Goal: Task Accomplishment & Management: Complete application form

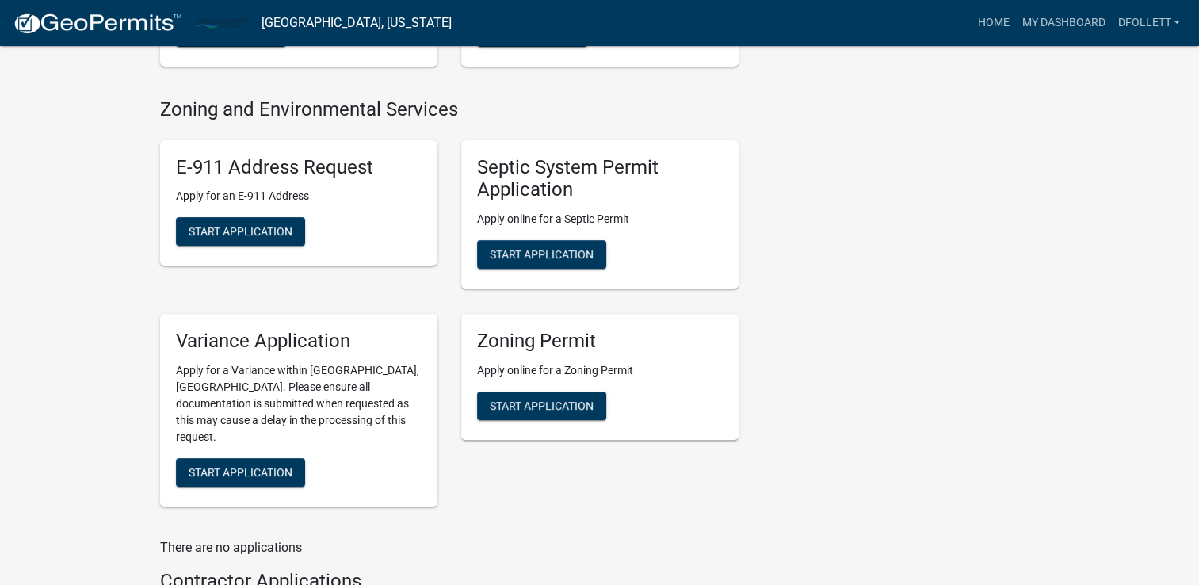
scroll to position [485, 0]
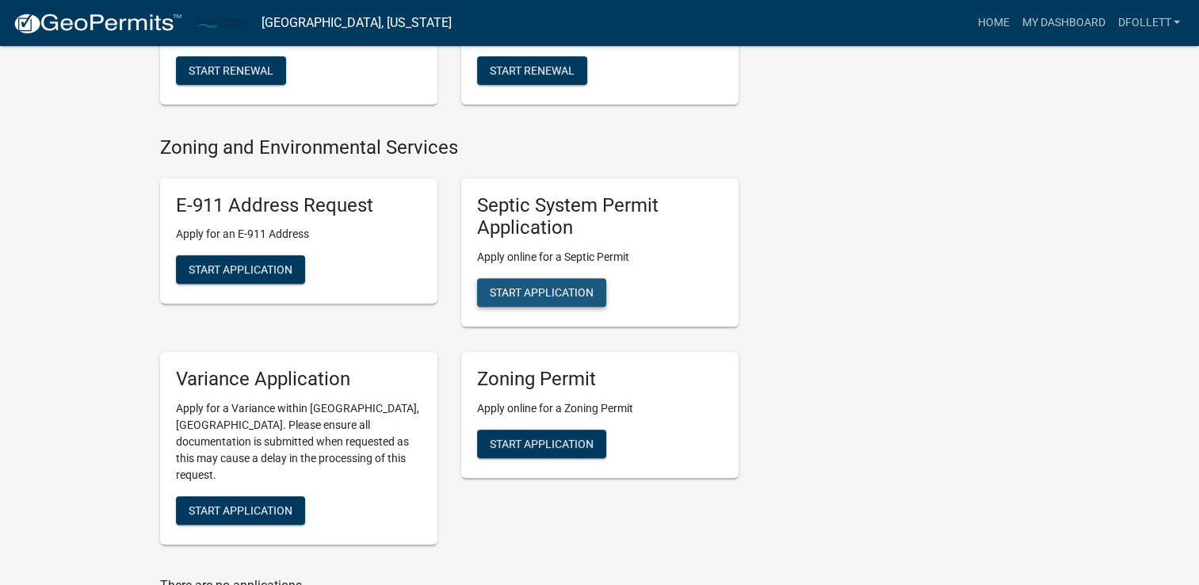
click at [547, 291] on span "Start Application" at bounding box center [542, 292] width 104 height 13
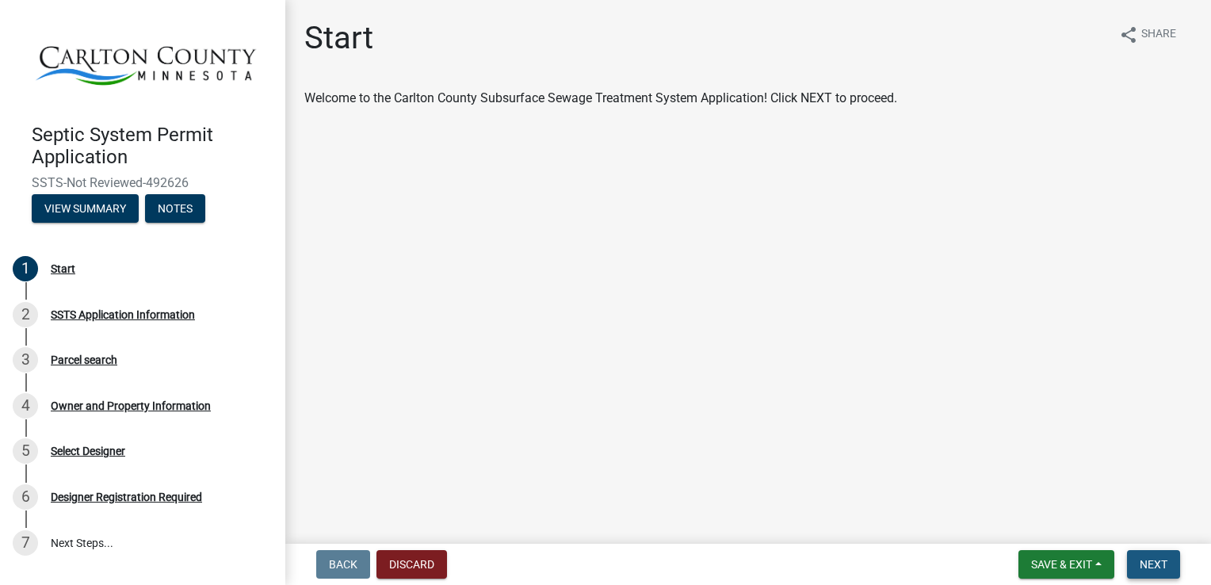
click at [1154, 565] on span "Next" at bounding box center [1154, 564] width 28 height 13
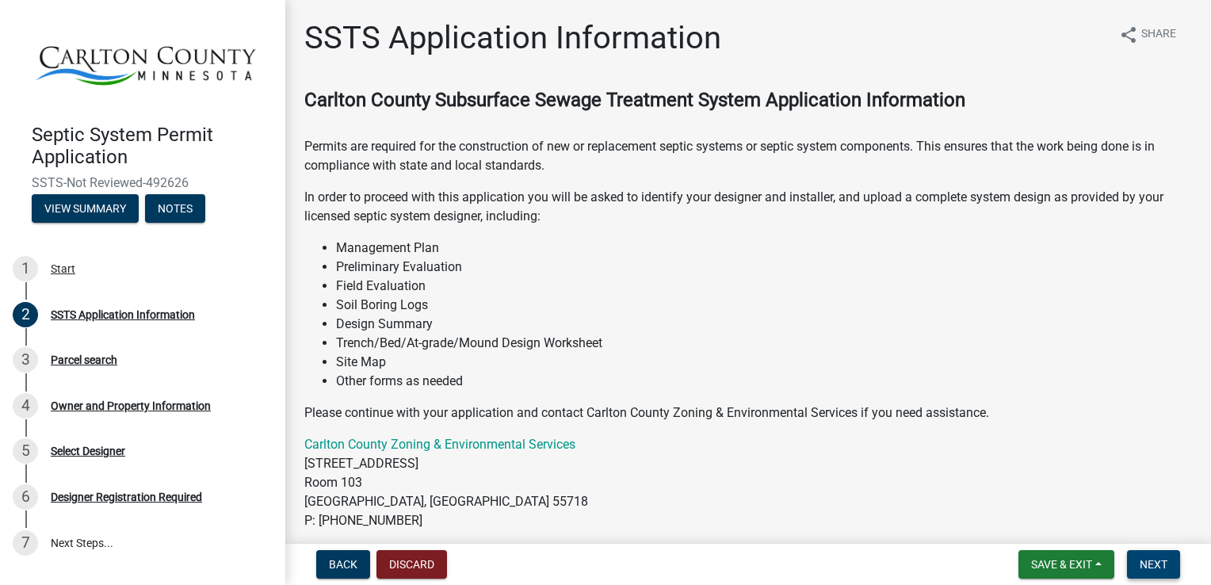
click at [1154, 565] on span "Next" at bounding box center [1154, 564] width 28 height 13
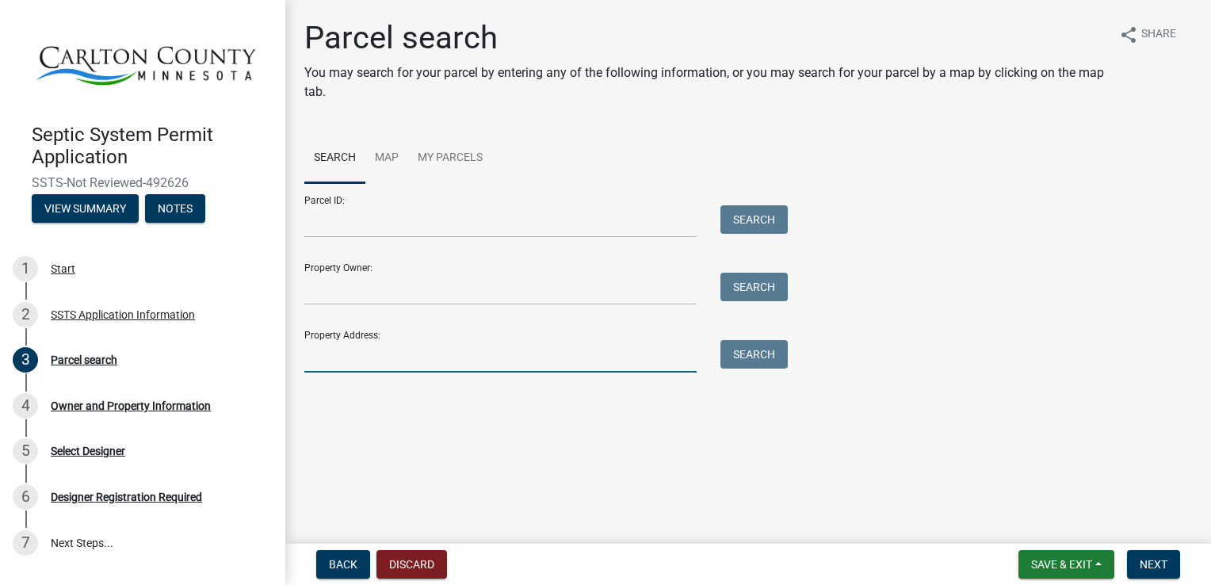
click at [376, 361] on input "Property Address:" at bounding box center [500, 356] width 392 height 33
type input "[STREET_ADDRESS]"
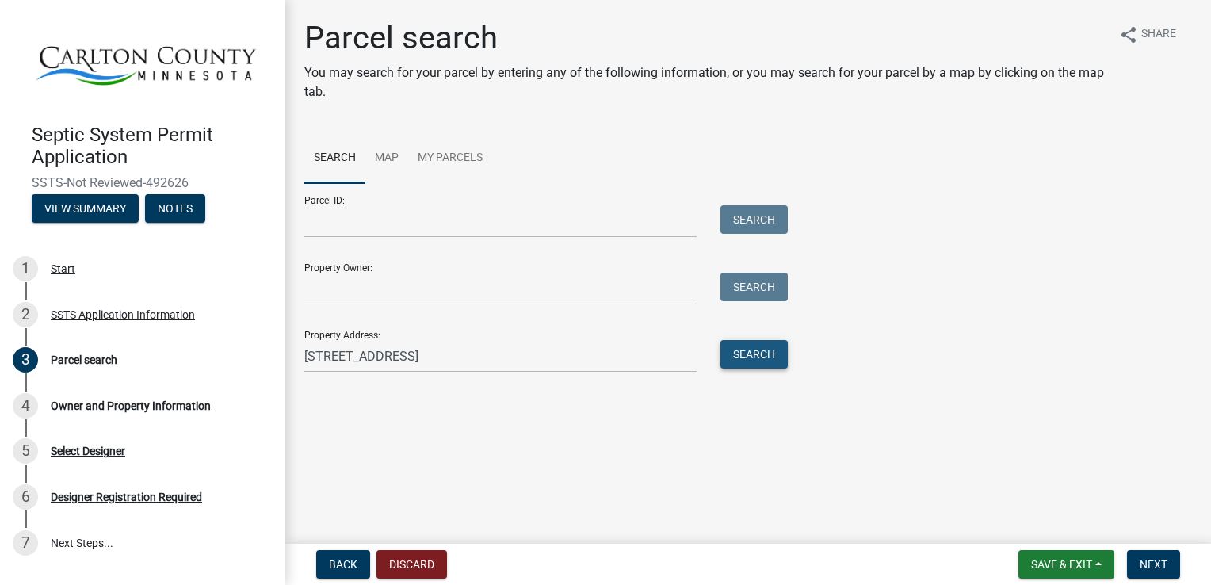
click at [775, 362] on button "Search" at bounding box center [754, 354] width 67 height 29
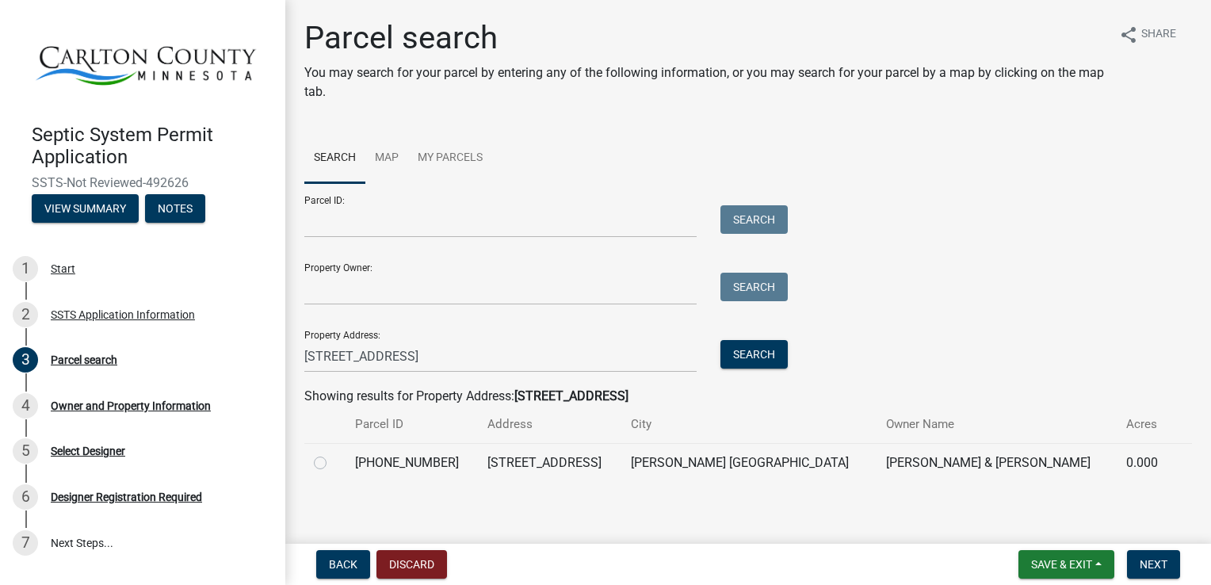
click at [333, 453] on label at bounding box center [333, 453] width 0 height 0
click at [333, 464] on input "radio" at bounding box center [338, 458] width 10 height 10
radio input "true"
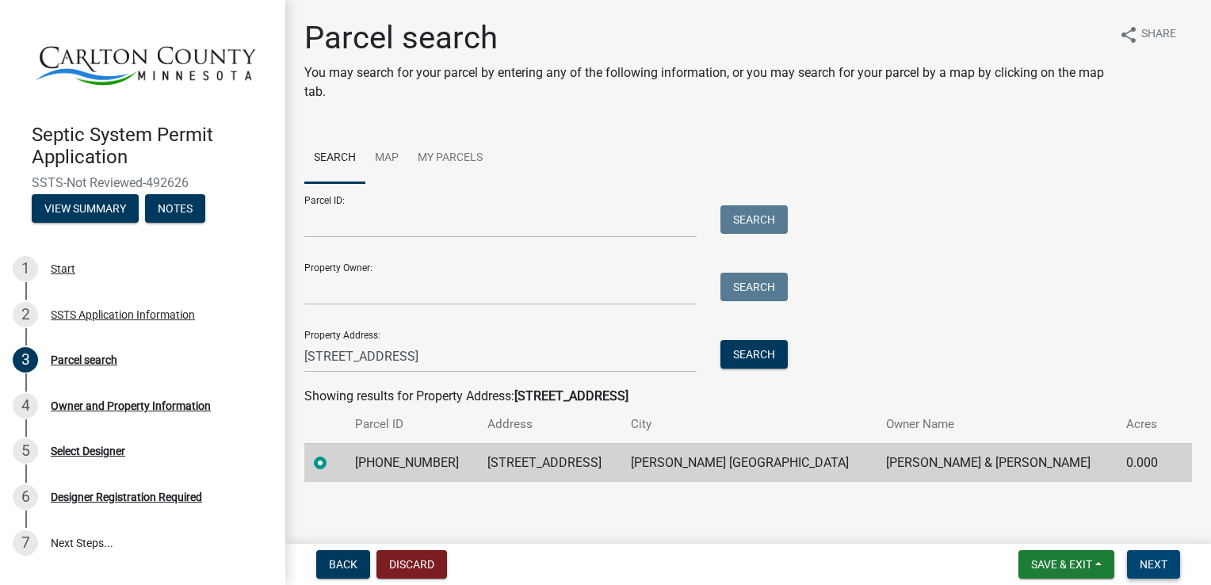
click at [1161, 561] on span "Next" at bounding box center [1154, 564] width 28 height 13
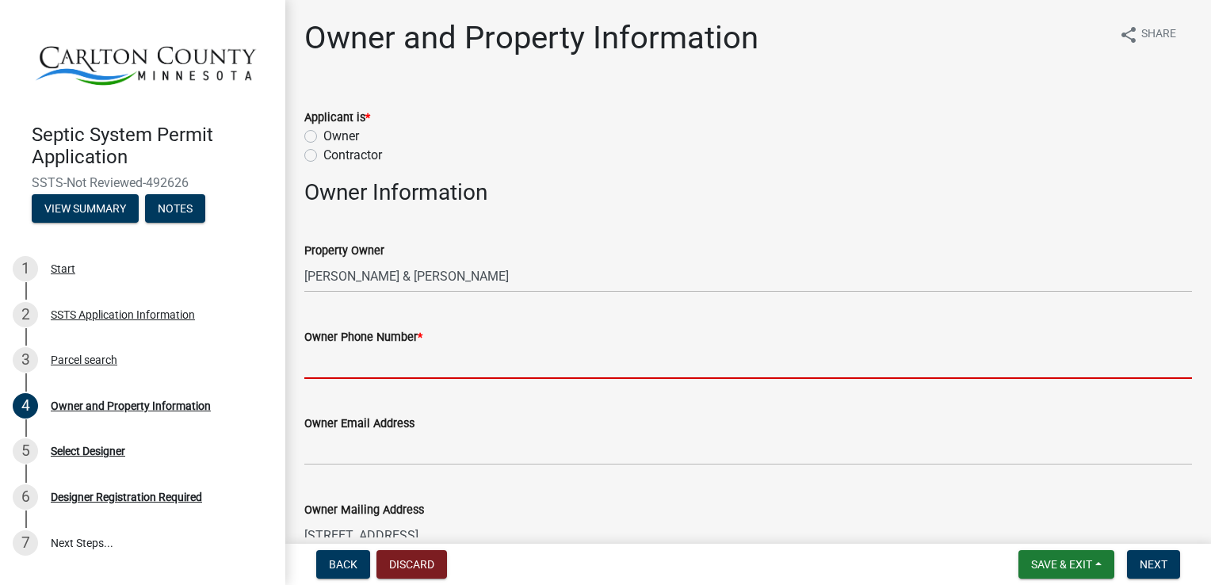
click at [457, 354] on input "Owner Phone Number *" at bounding box center [748, 362] width 888 height 33
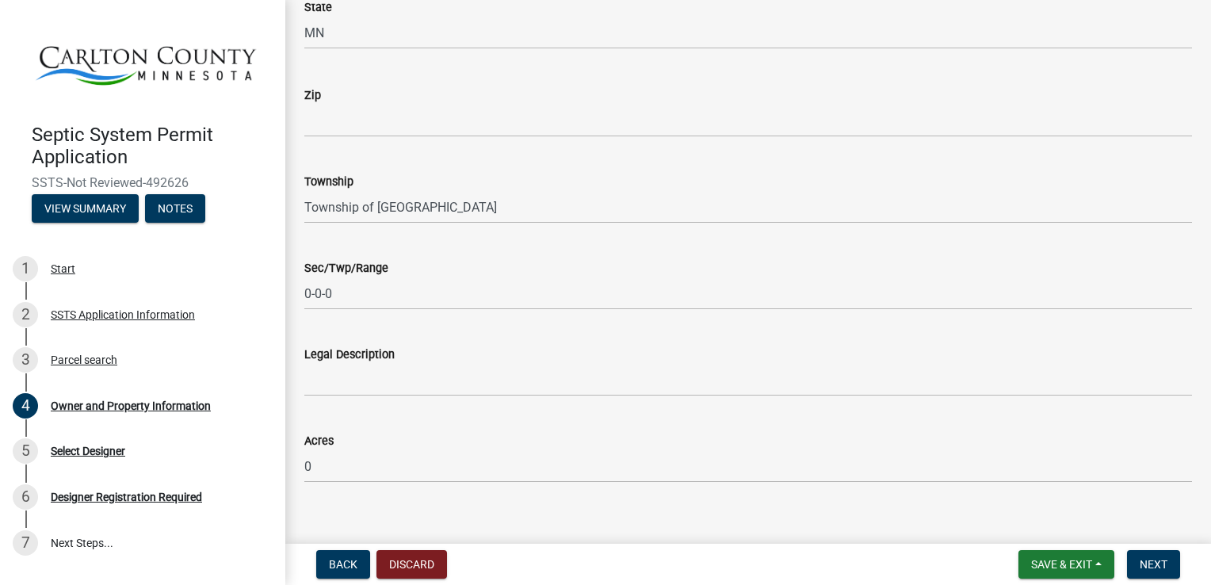
scroll to position [1166, 0]
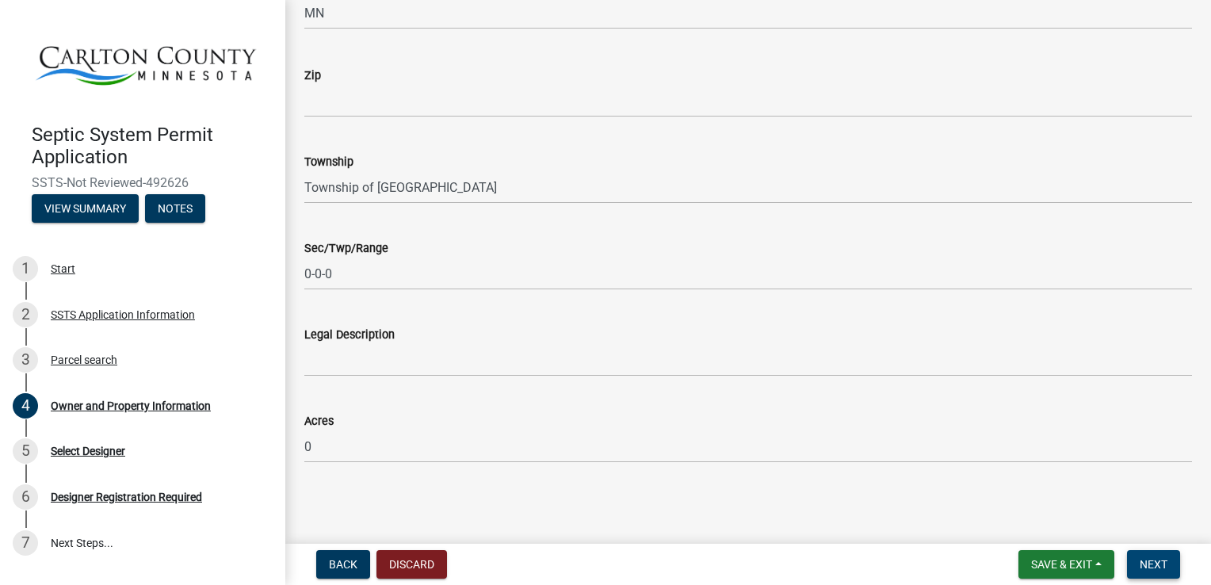
type input "612-8058278"
click at [1150, 560] on span "Next" at bounding box center [1154, 564] width 28 height 13
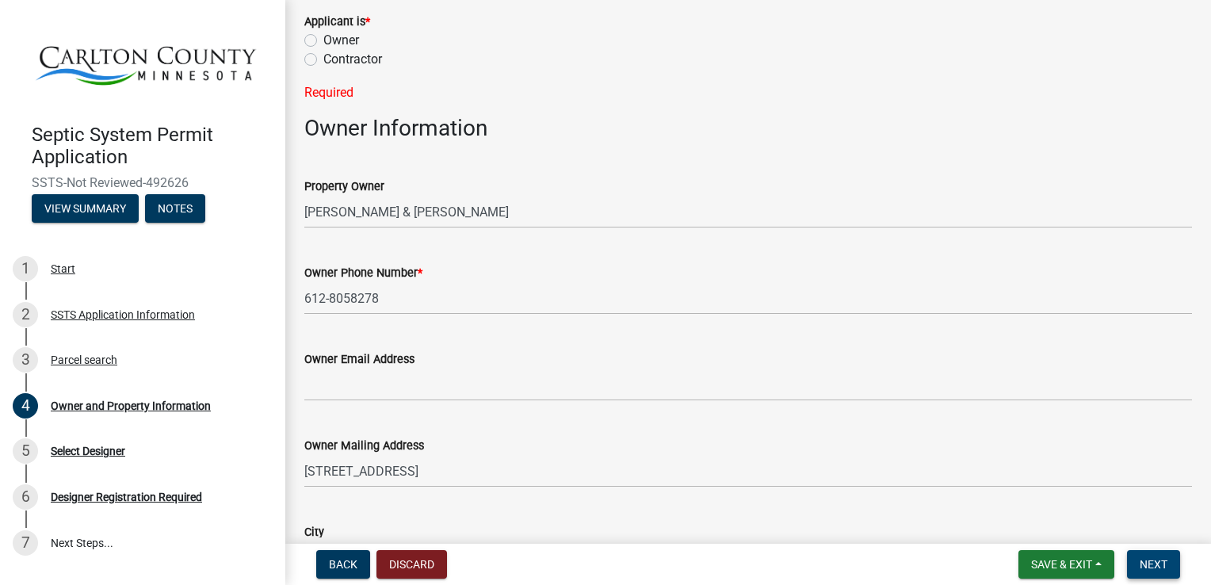
scroll to position [0, 0]
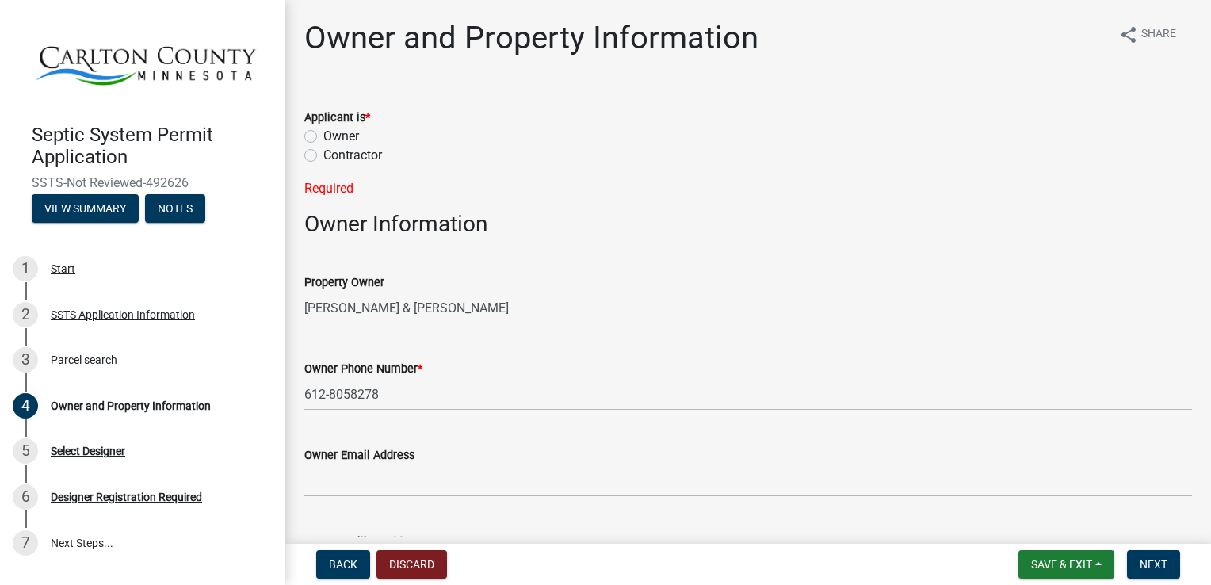
click at [323, 155] on label "Contractor" at bounding box center [352, 155] width 59 height 19
click at [323, 155] on input "Contractor" at bounding box center [328, 151] width 10 height 10
radio input "true"
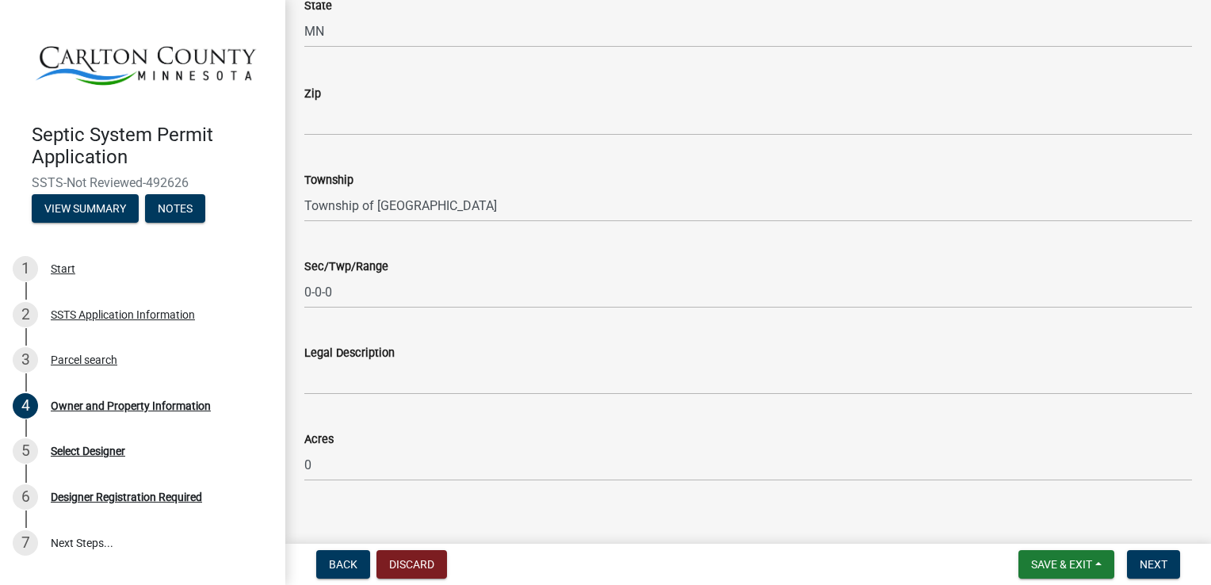
scroll to position [1166, 0]
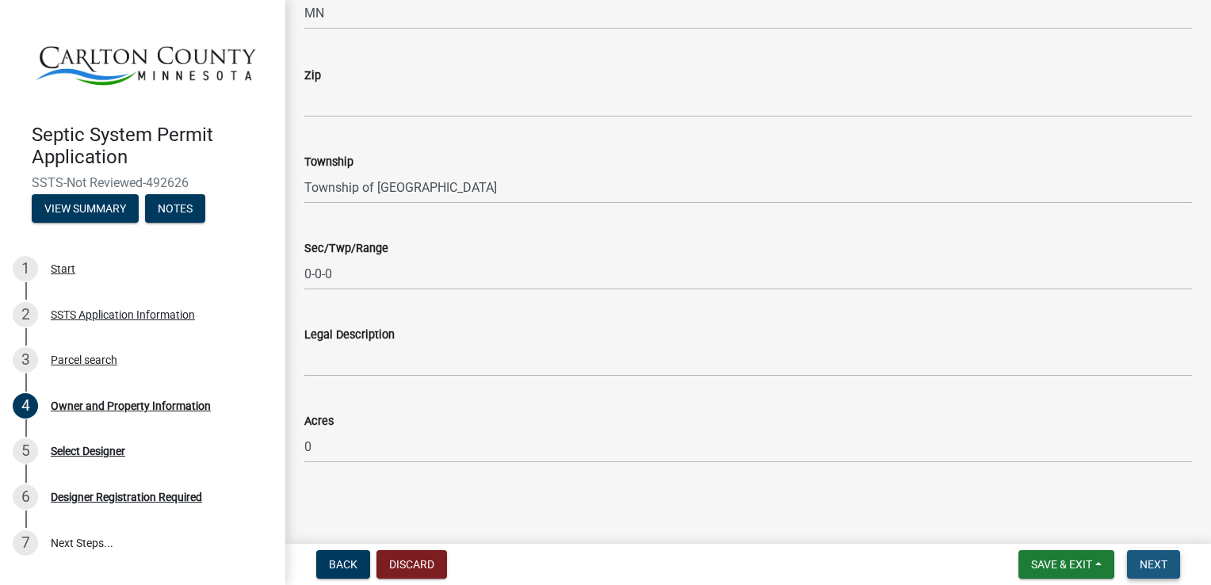
click at [1158, 560] on span "Next" at bounding box center [1154, 564] width 28 height 13
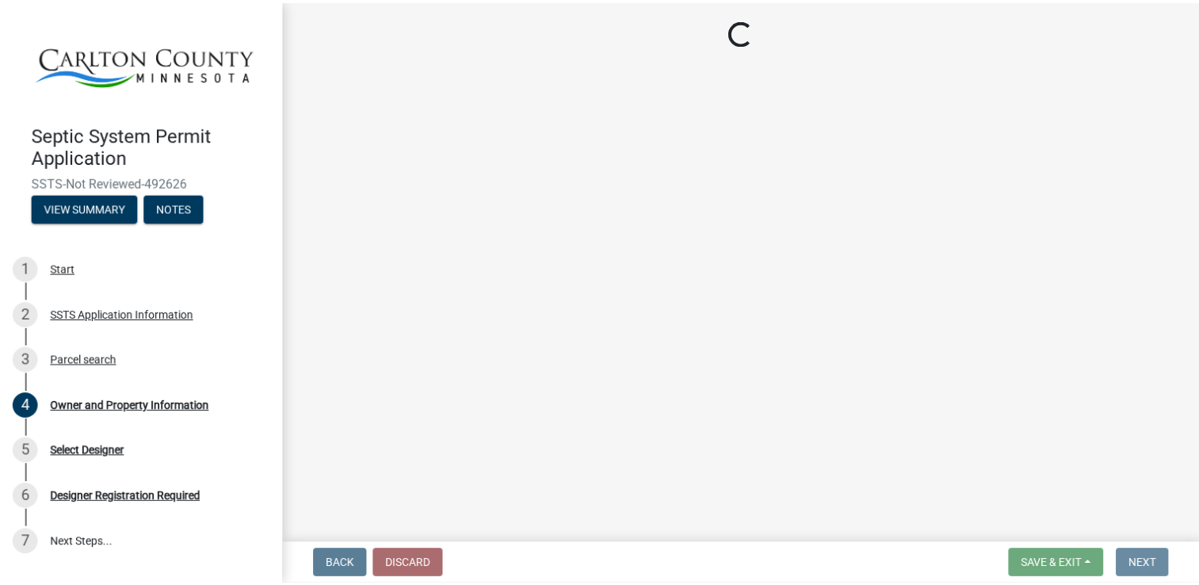
scroll to position [0, 0]
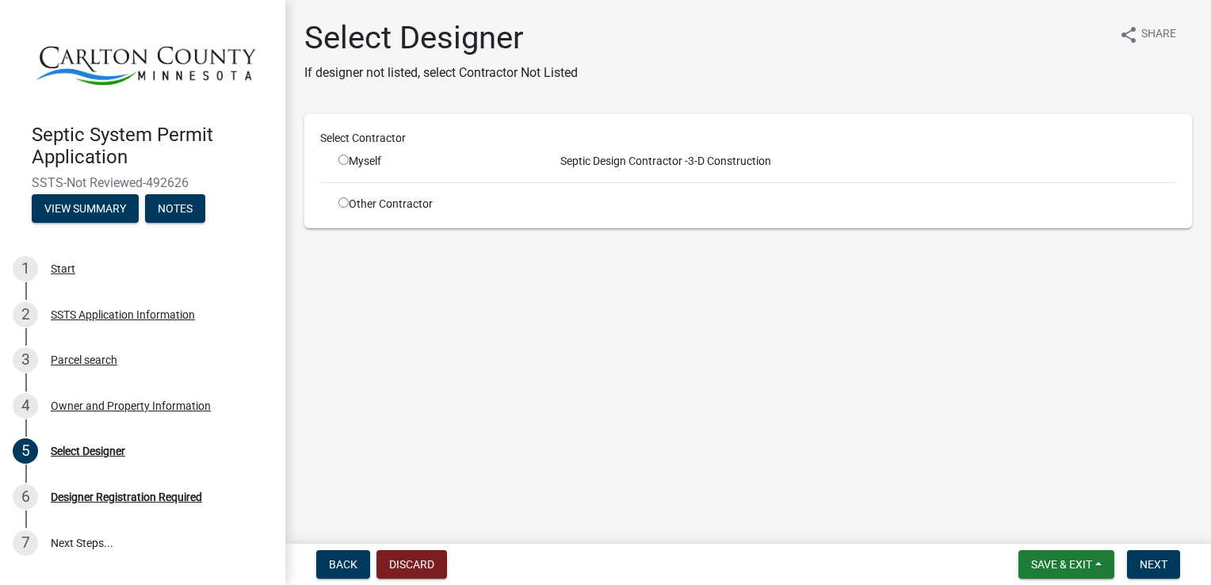
click at [344, 159] on input "radio" at bounding box center [344, 160] width 10 height 10
radio input "true"
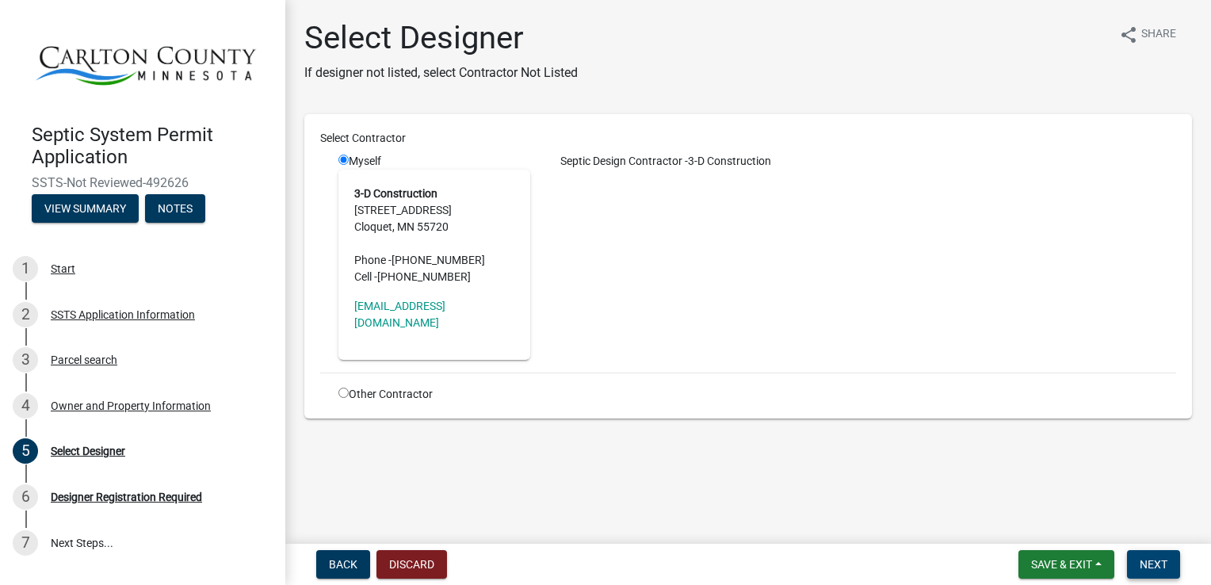
click at [1157, 563] on span "Next" at bounding box center [1154, 564] width 28 height 13
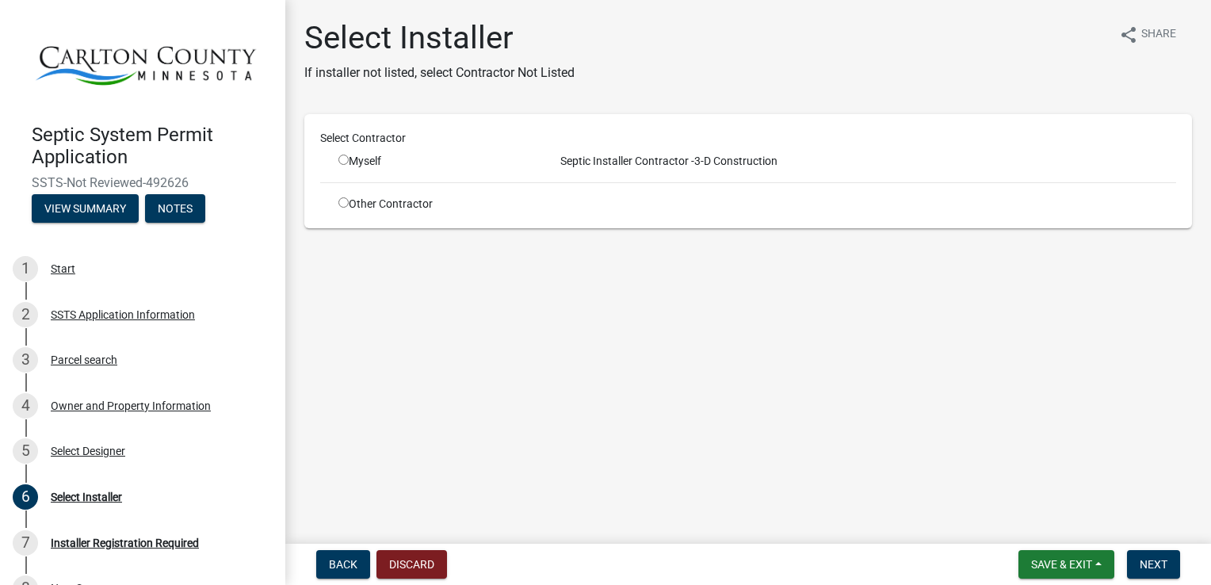
click at [346, 158] on input "radio" at bounding box center [344, 160] width 10 height 10
radio input "true"
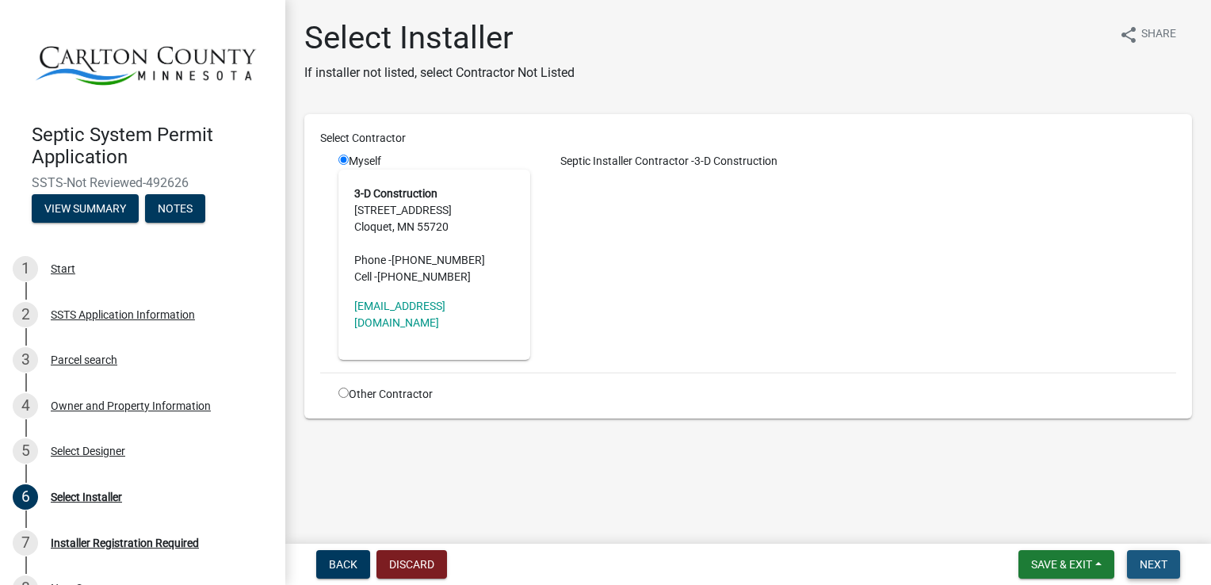
click at [1160, 565] on span "Next" at bounding box center [1154, 564] width 28 height 13
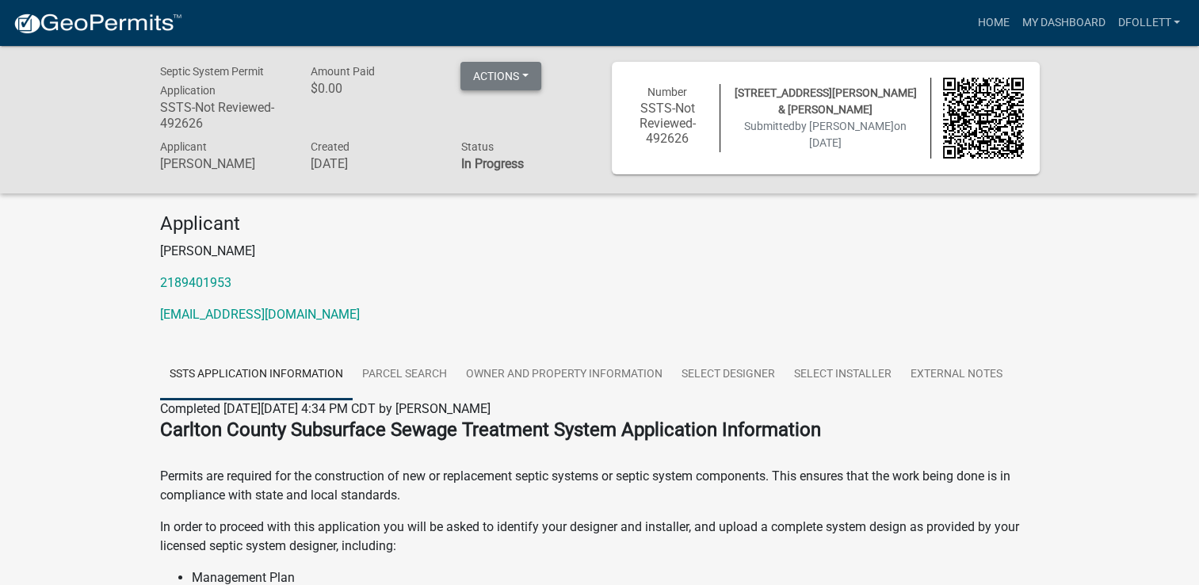
click at [508, 75] on button "Actions" at bounding box center [501, 76] width 81 height 29
click at [762, 113] on div "[STREET_ADDRESS][PERSON_NAME] & [PERSON_NAME] Submitted by [PERSON_NAME] on [DA…" at bounding box center [826, 118] width 210 height 67
drag, startPoint x: 906, startPoint y: 121, endPoint x: 967, endPoint y: 112, distance: 61.8
click at [906, 122] on div "[STREET_ADDRESS][PERSON_NAME] & [PERSON_NAME] Submitted by [PERSON_NAME] on [DA…" at bounding box center [826, 118] width 210 height 67
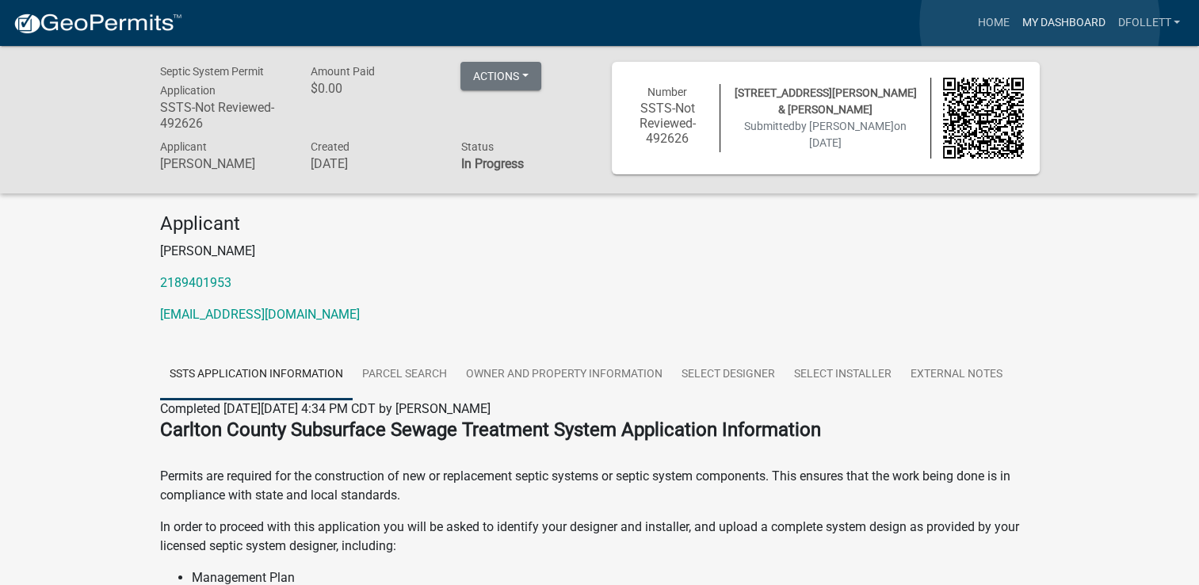
click at [1040, 24] on link "My Dashboard" at bounding box center [1064, 23] width 96 height 30
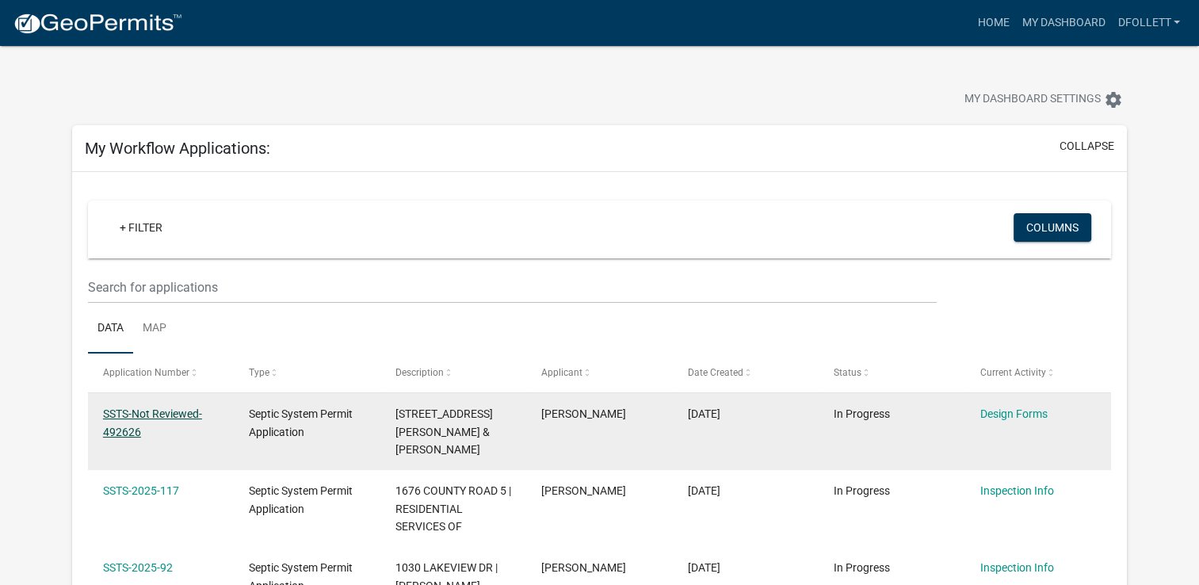
click at [138, 417] on link "SSTS-Not Reviewed-492626" at bounding box center [152, 422] width 99 height 31
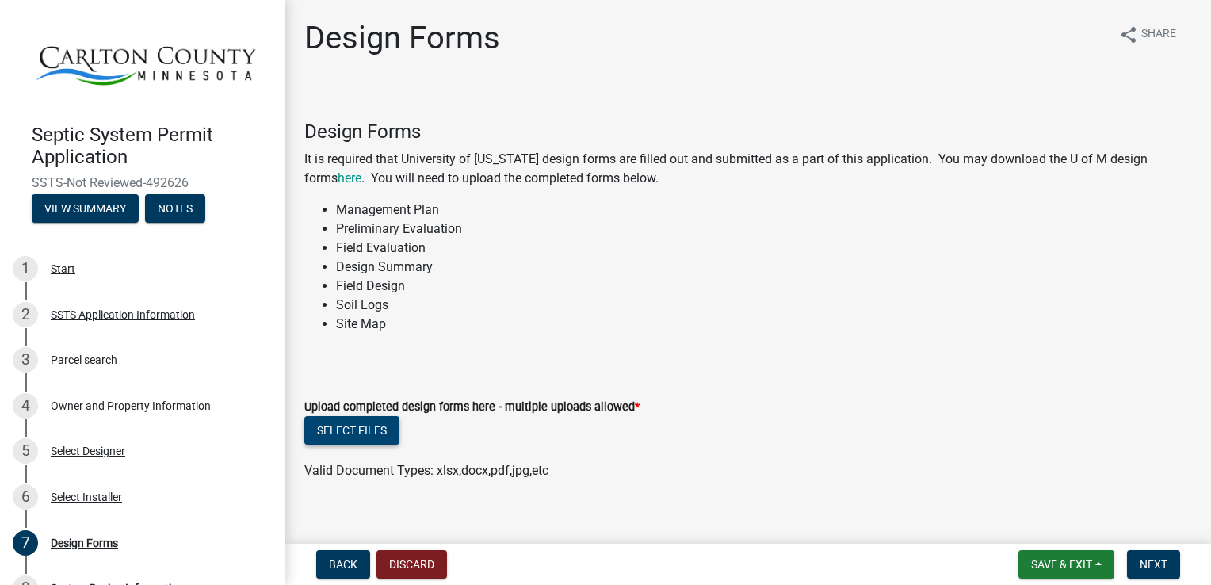
click at [354, 428] on button "Select files" at bounding box center [351, 430] width 95 height 29
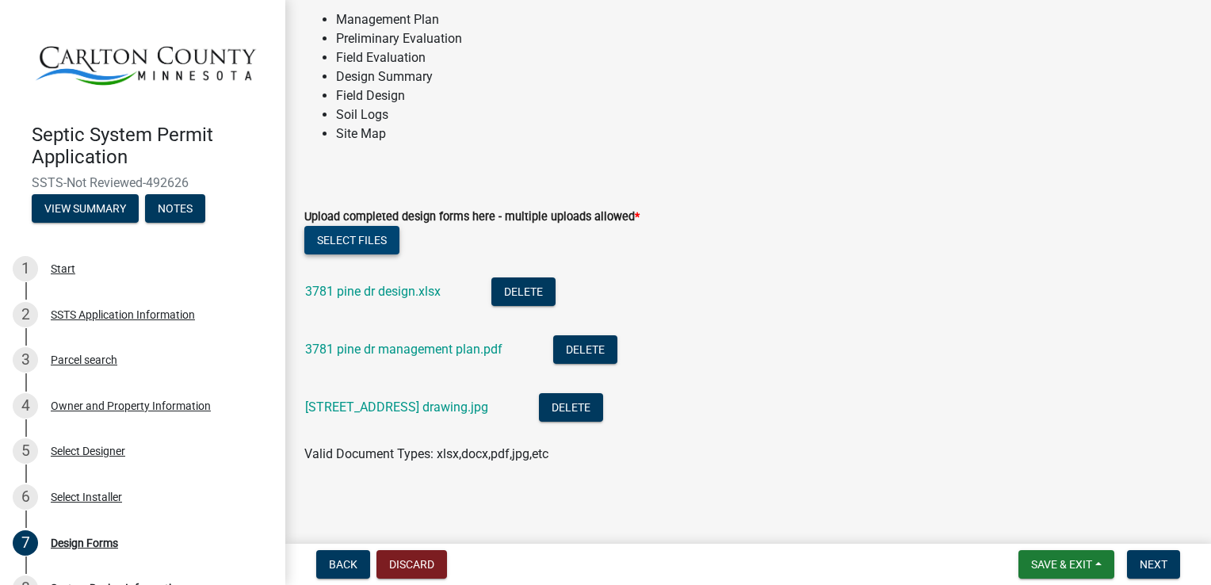
scroll to position [192, 0]
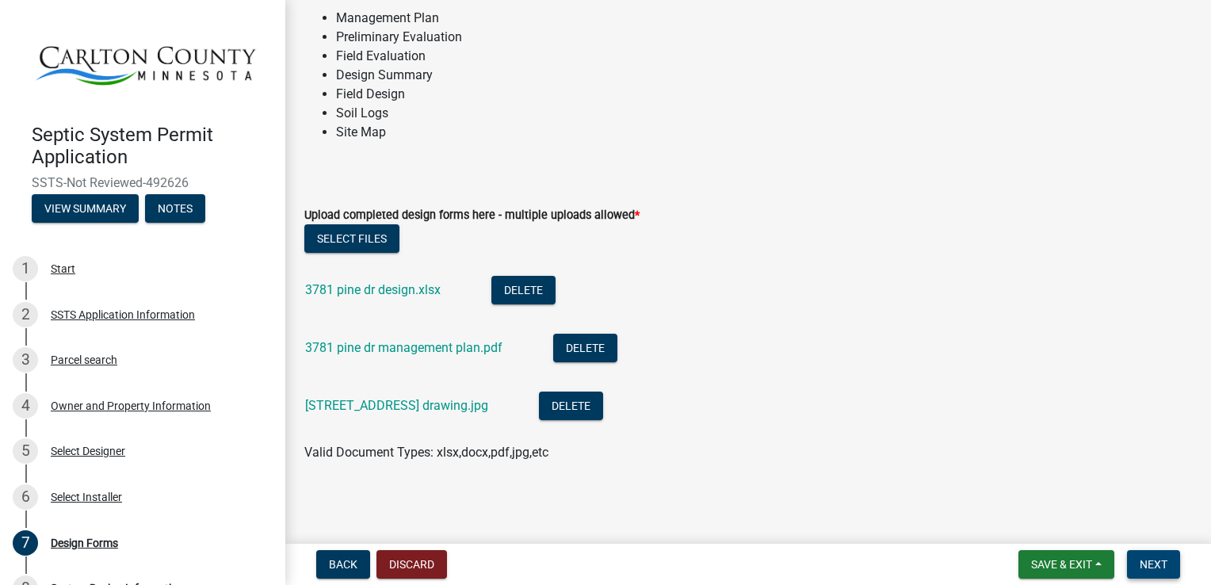
click at [1154, 566] on span "Next" at bounding box center [1154, 564] width 28 height 13
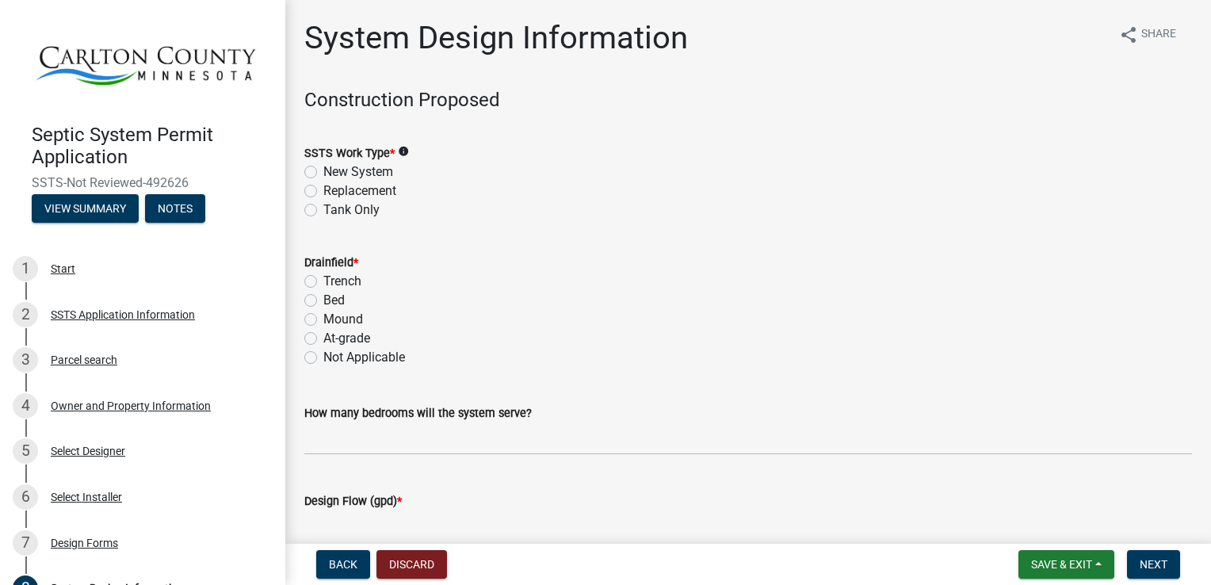
click at [323, 189] on label "Replacement" at bounding box center [359, 191] width 73 height 19
click at [323, 189] on input "Replacement" at bounding box center [328, 187] width 10 height 10
radio input "true"
click at [323, 320] on label "Mound" at bounding box center [343, 319] width 40 height 19
click at [323, 320] on input "Mound" at bounding box center [328, 315] width 10 height 10
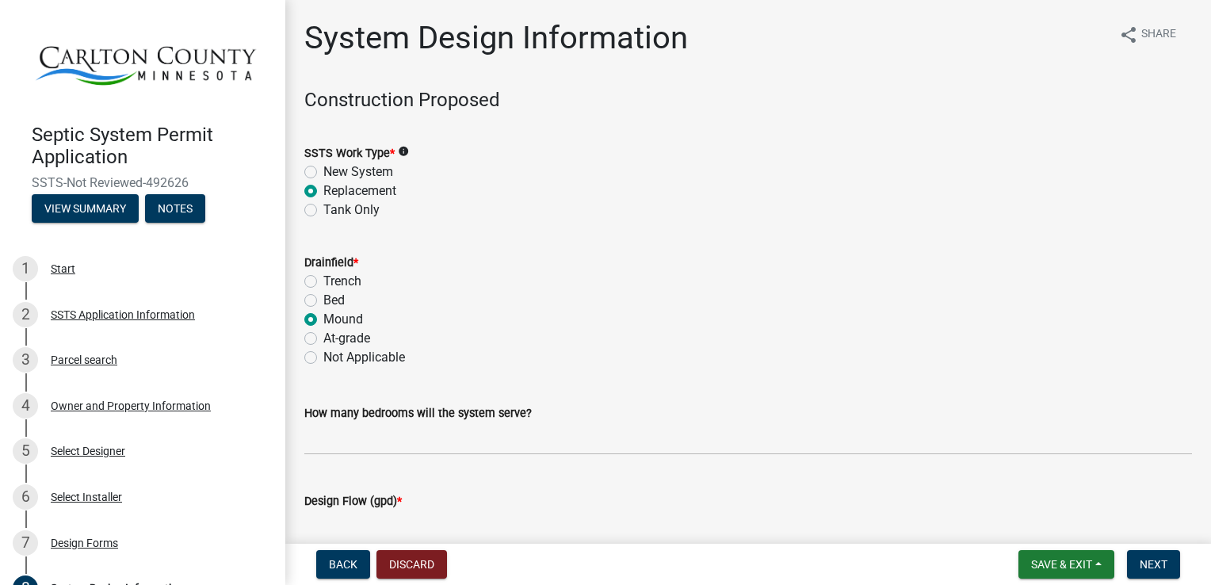
radio input "true"
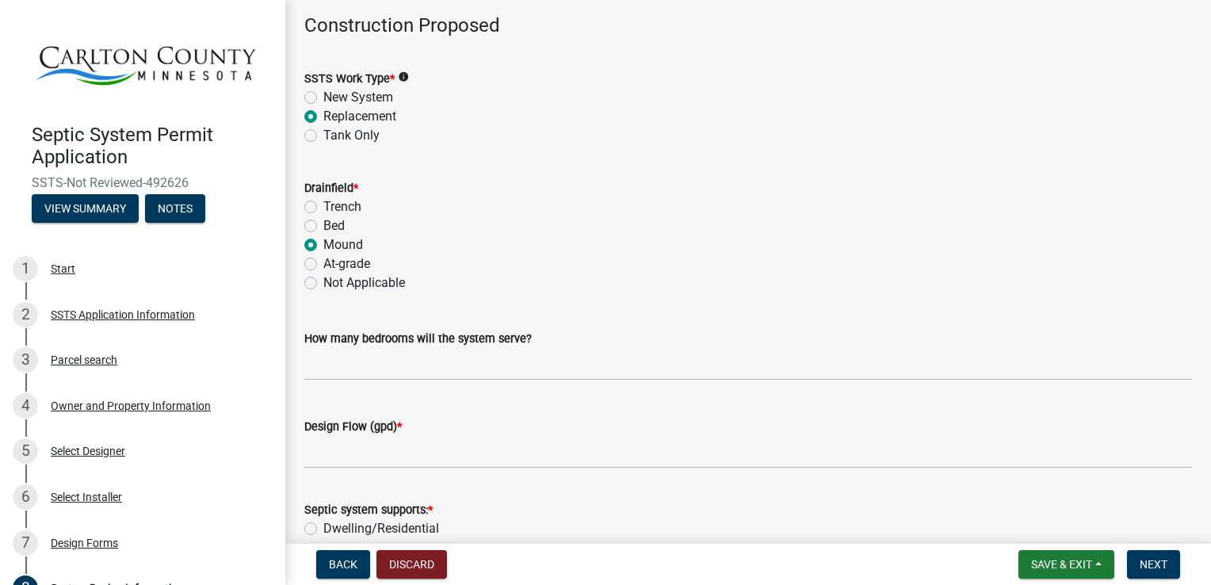
scroll to position [159, 0]
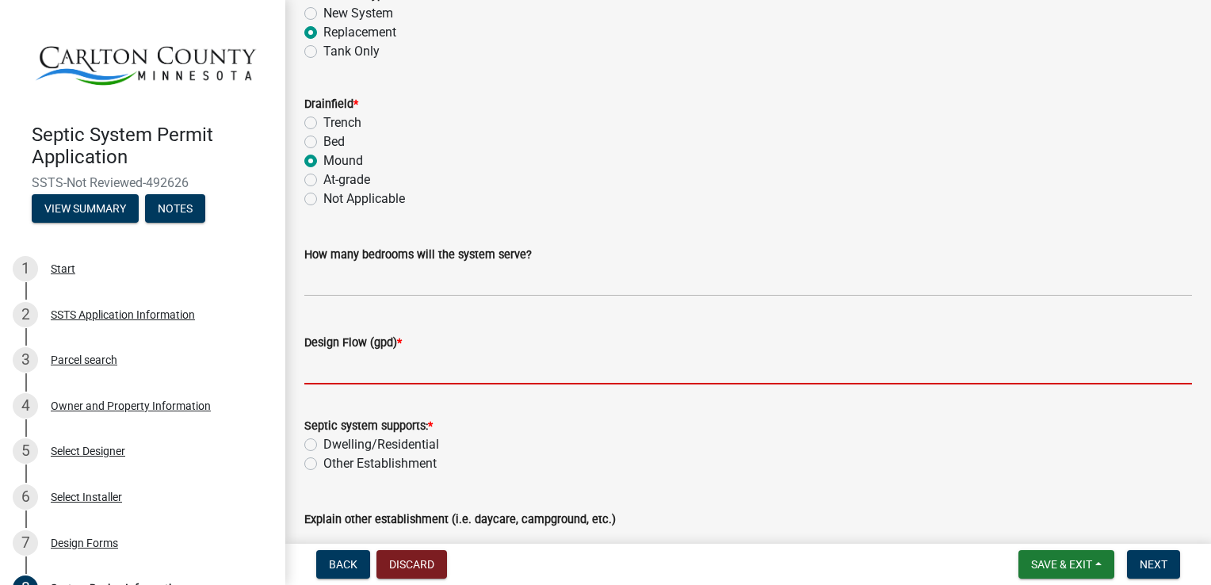
click at [359, 373] on input "Design Flow (gpd) *" at bounding box center [748, 368] width 888 height 33
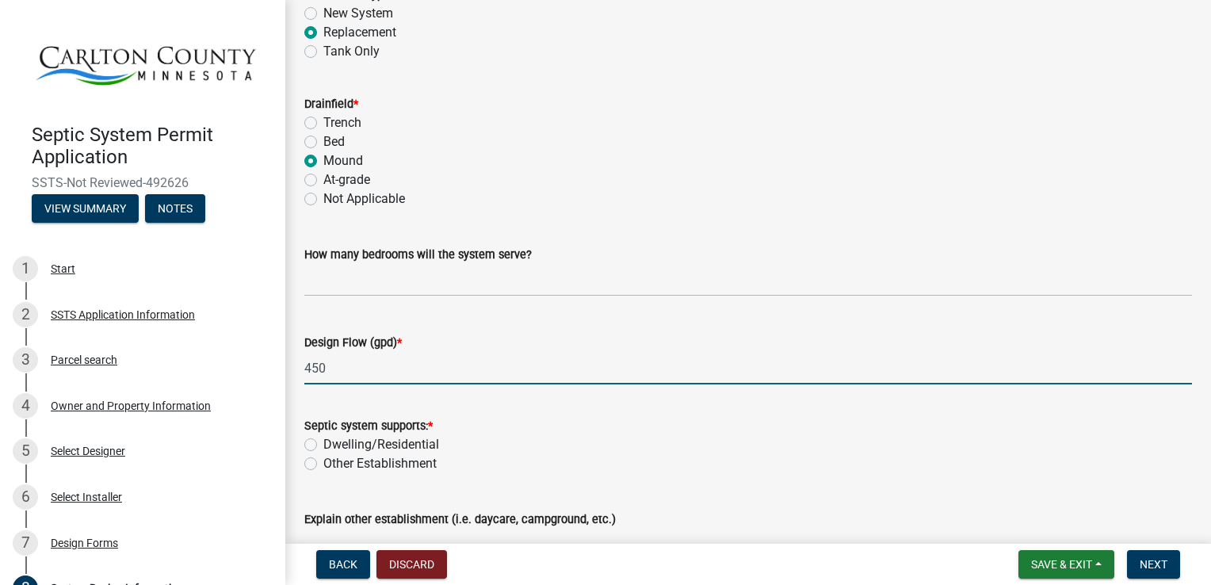
type input "450"
click at [323, 443] on label "Dwelling/Residential" at bounding box center [381, 444] width 116 height 19
click at [323, 443] on input "Dwelling/Residential" at bounding box center [328, 440] width 10 height 10
radio input "true"
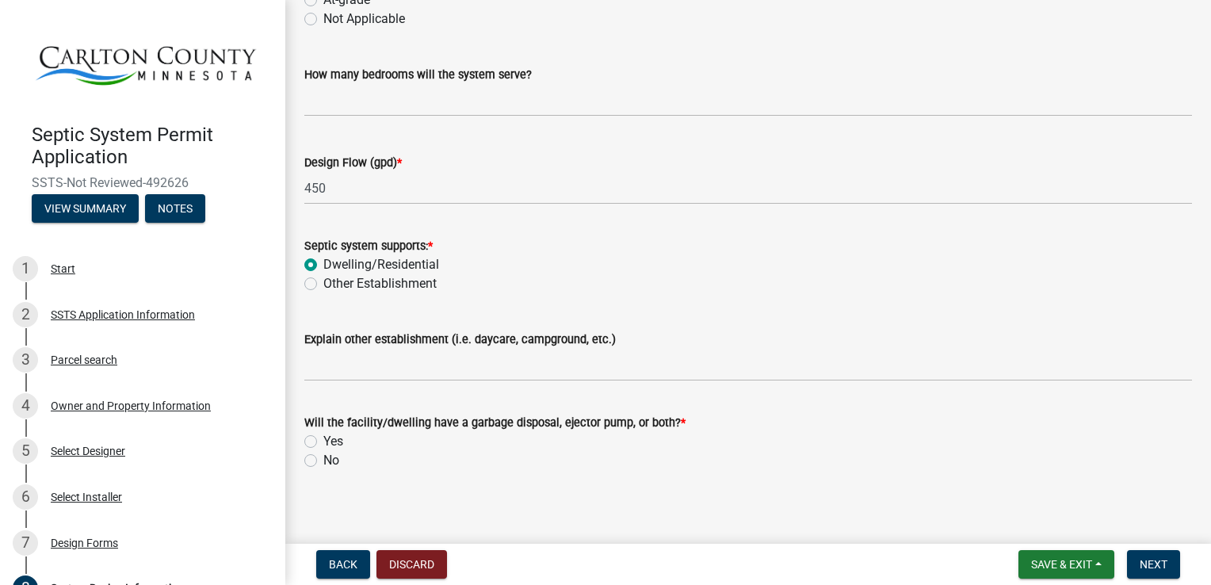
scroll to position [346, 0]
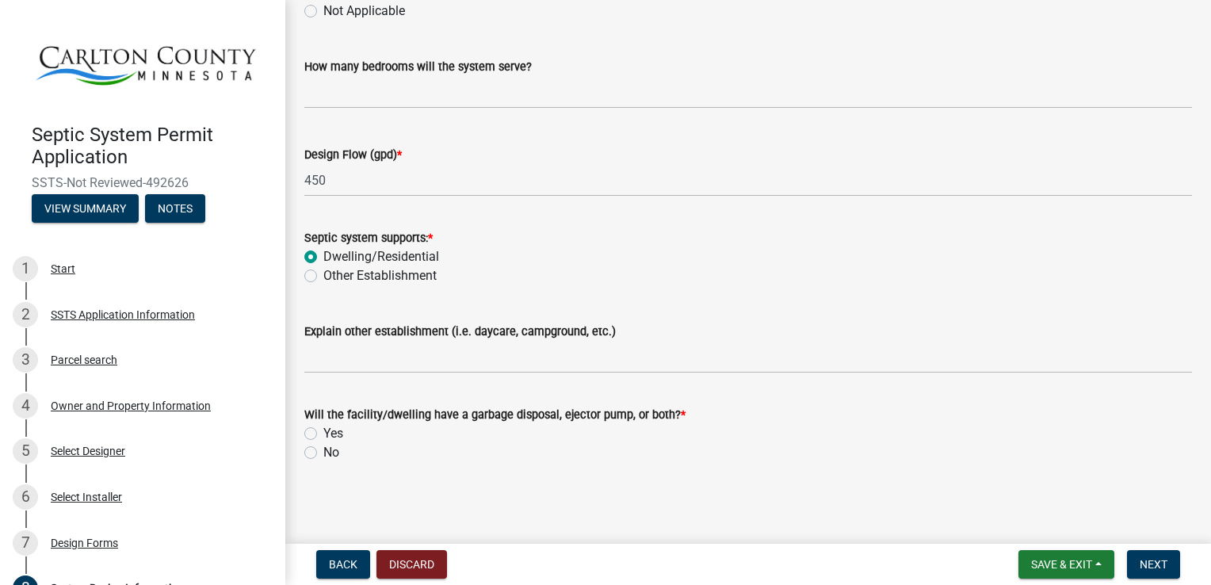
click at [323, 452] on label "No" at bounding box center [331, 452] width 16 height 19
click at [323, 452] on input "No" at bounding box center [328, 448] width 10 height 10
radio input "true"
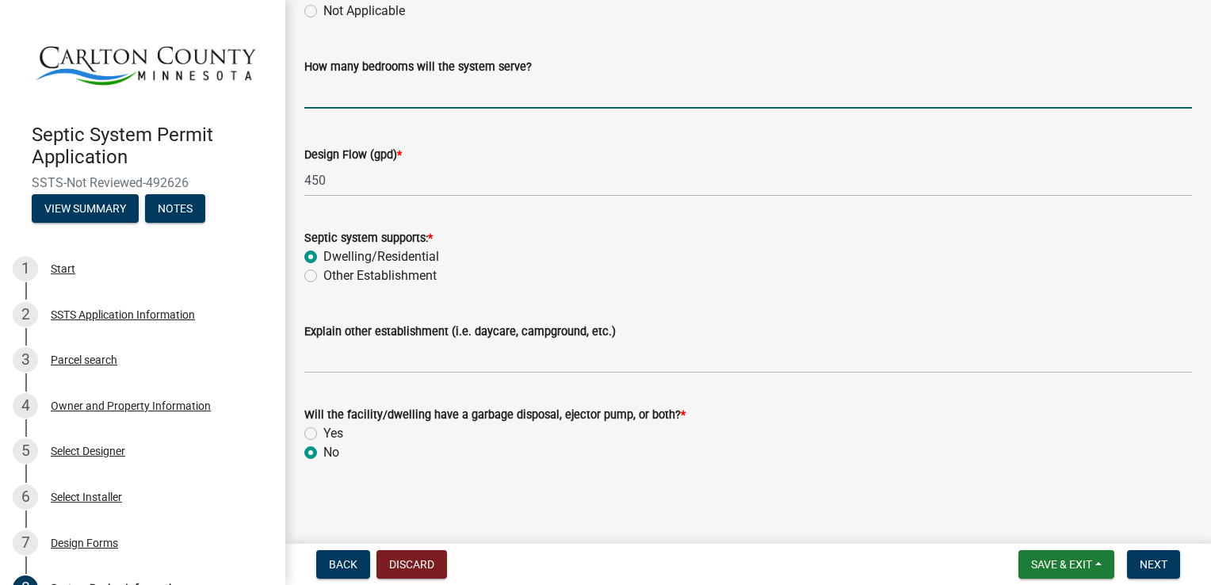
click at [423, 100] on input "text" at bounding box center [748, 92] width 888 height 33
type input "3"
click at [1148, 559] on span "Next" at bounding box center [1154, 564] width 28 height 13
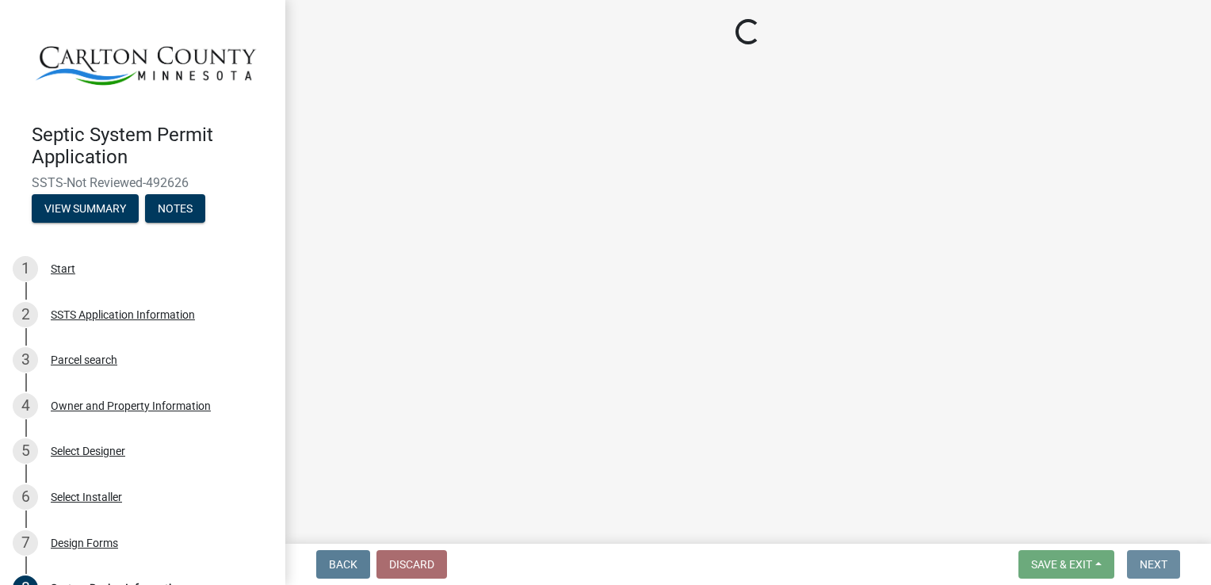
scroll to position [0, 0]
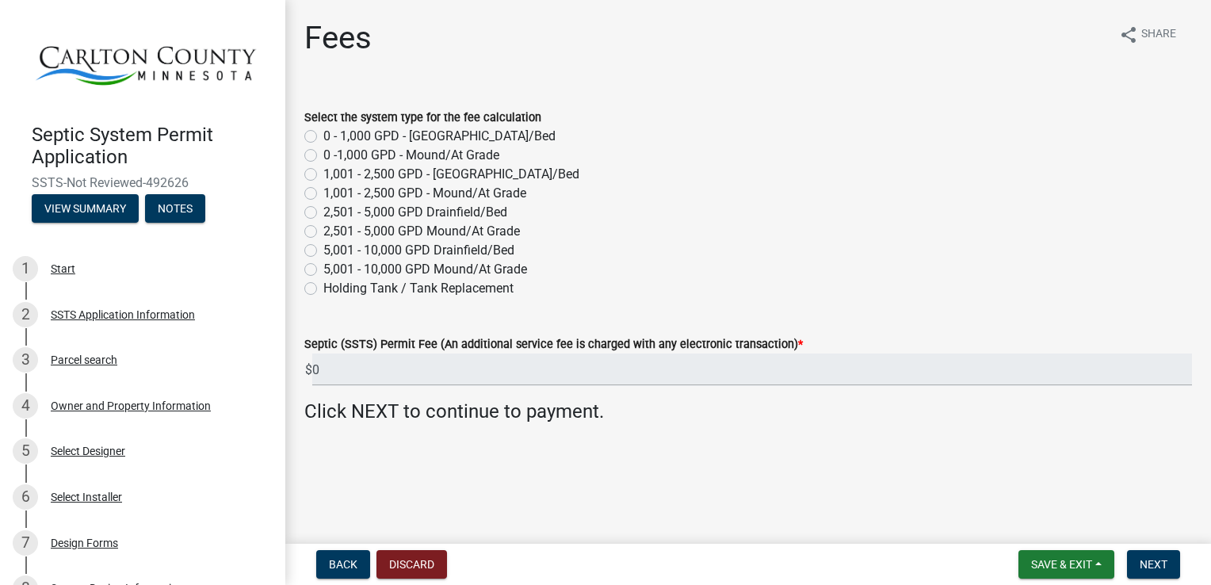
click at [323, 155] on label "0 -1,000 GPD - Mound/At Grade" at bounding box center [411, 155] width 176 height 19
click at [323, 155] on input "0 -1,000 GPD - Mound/At Grade" at bounding box center [328, 151] width 10 height 10
radio input "true"
click at [1144, 564] on span "Next" at bounding box center [1154, 564] width 28 height 13
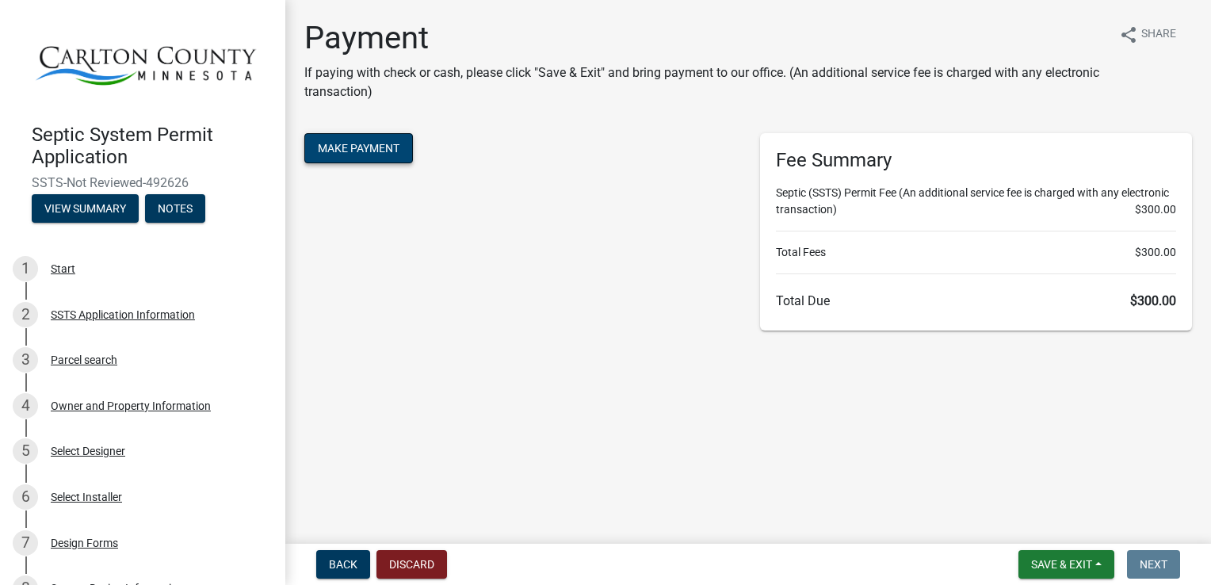
click at [356, 148] on button "Make Payment" at bounding box center [358, 148] width 109 height 30
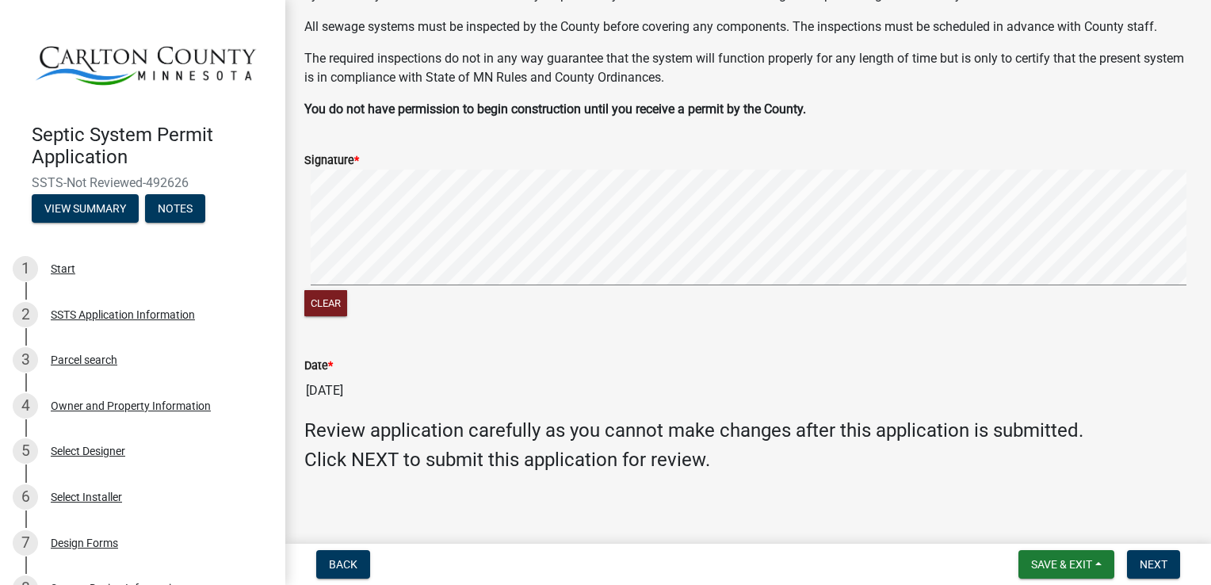
scroll to position [168, 0]
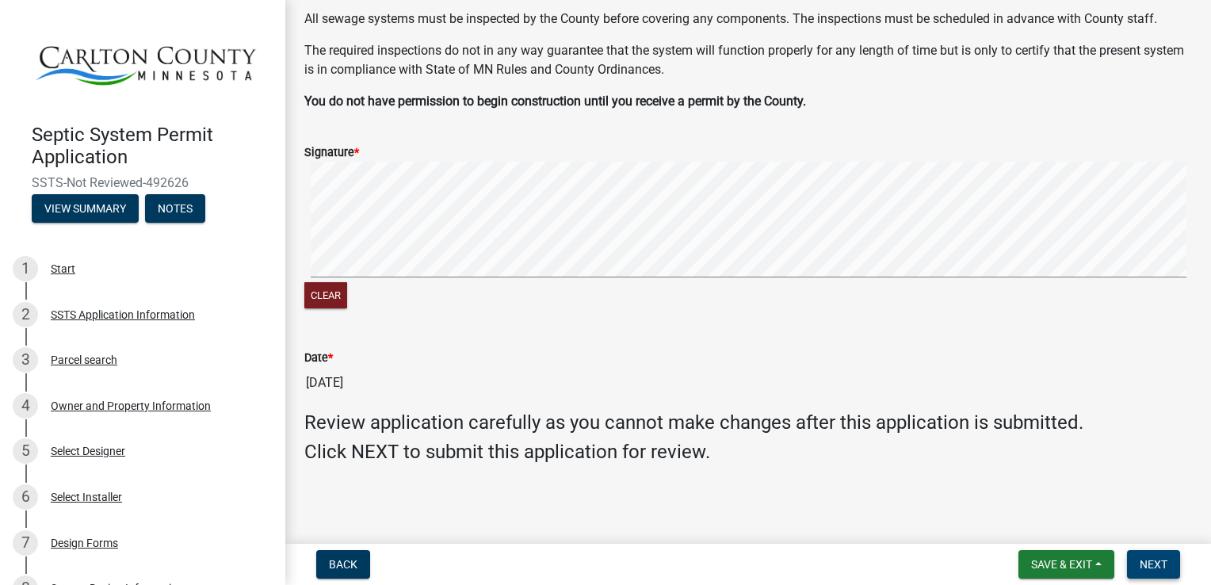
click at [1149, 564] on span "Next" at bounding box center [1154, 564] width 28 height 13
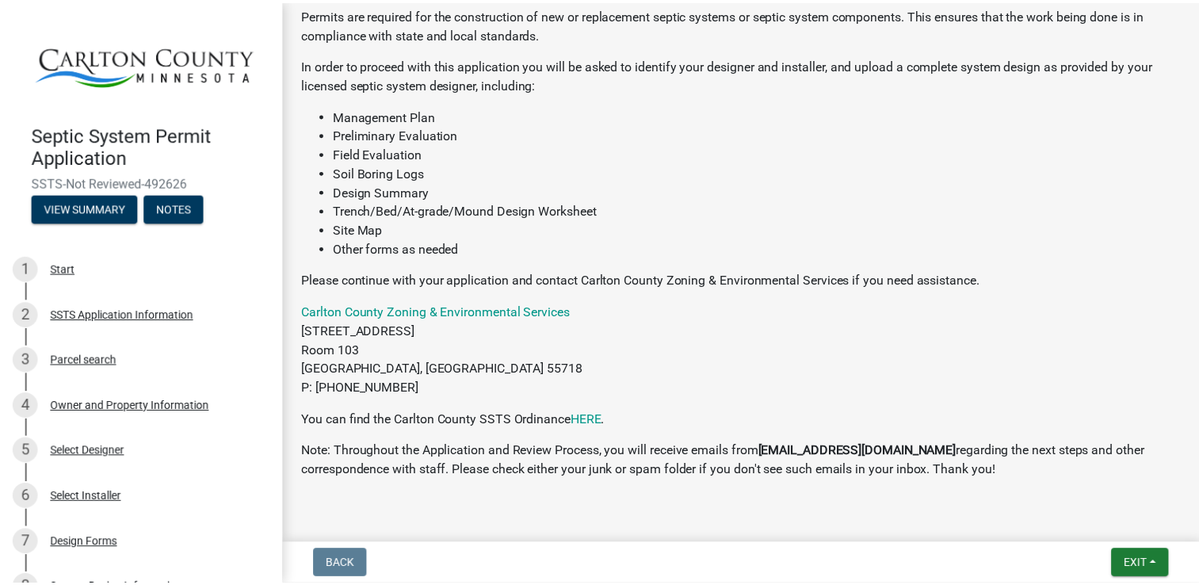
scroll to position [319, 0]
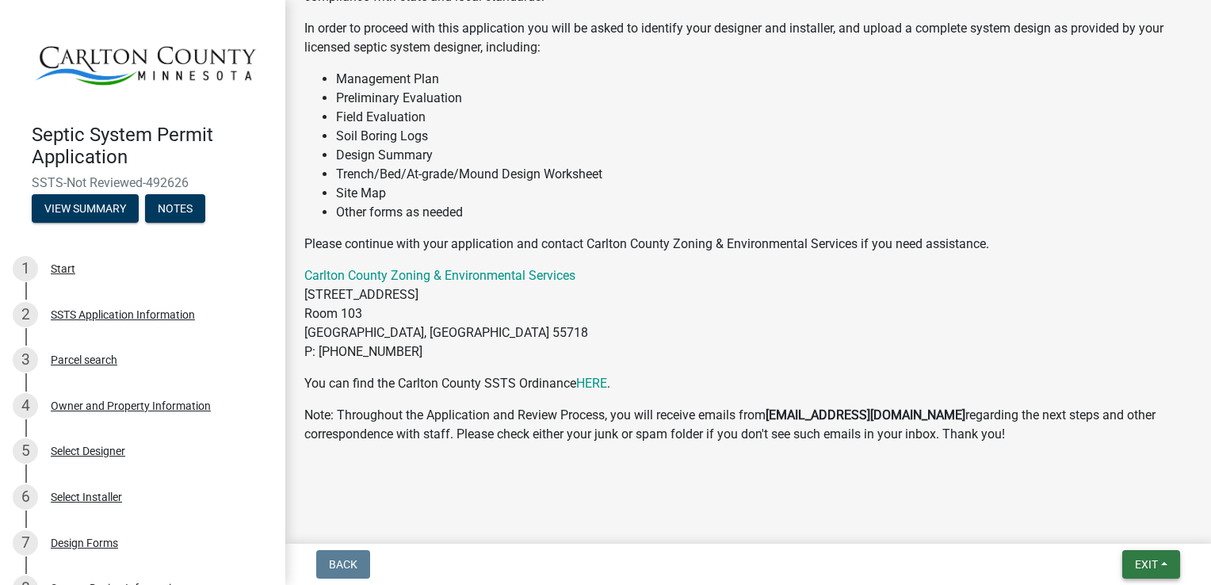
click at [1165, 560] on button "Exit" at bounding box center [1152, 564] width 58 height 29
click at [1113, 518] on button "Save & Exit" at bounding box center [1117, 523] width 127 height 38
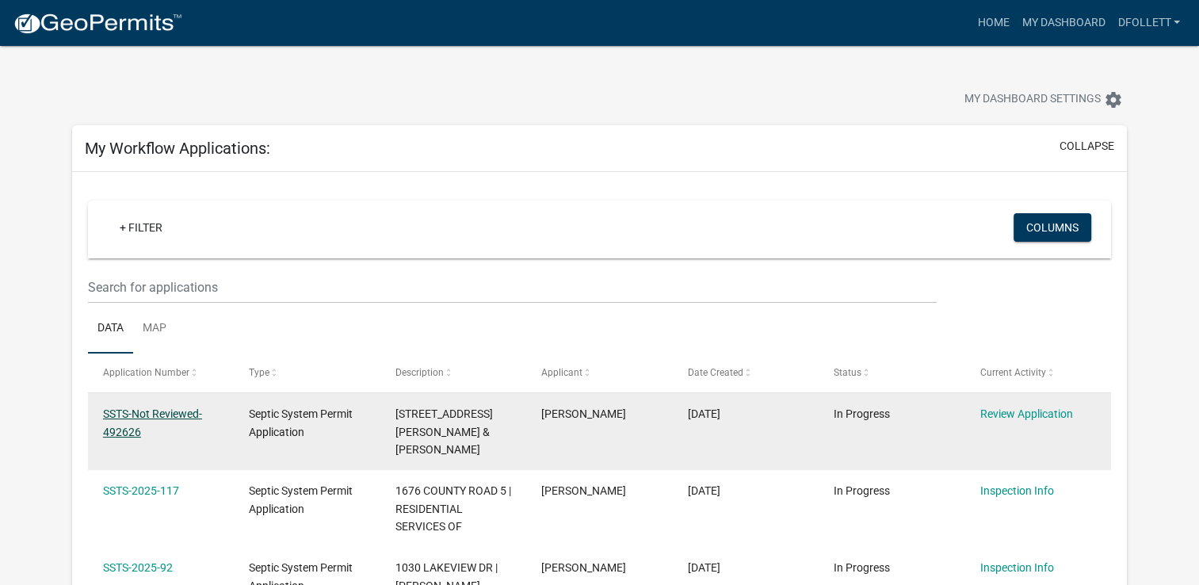
click at [129, 416] on link "SSTS-Not Reviewed-492626" at bounding box center [152, 422] width 99 height 31
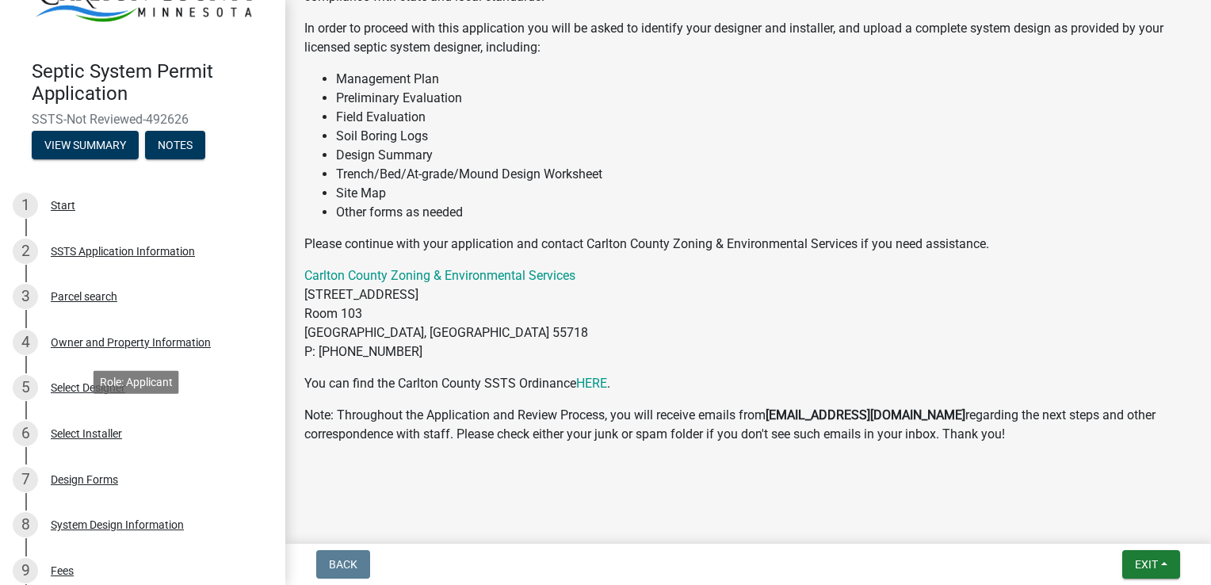
scroll to position [382, 0]
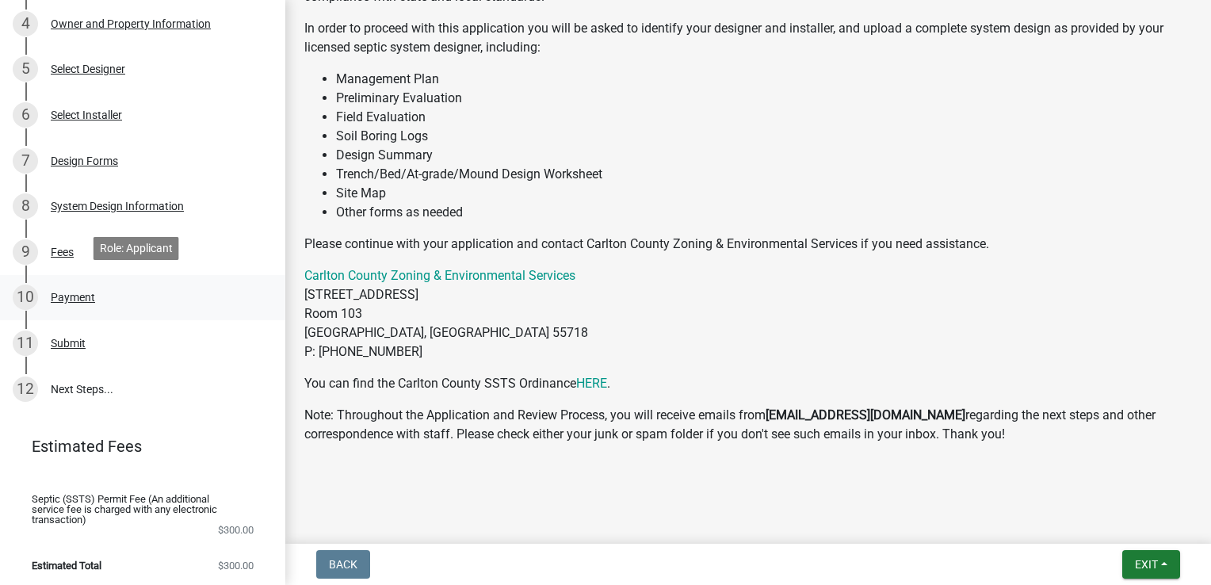
click at [64, 293] on div "Payment" at bounding box center [73, 297] width 44 height 11
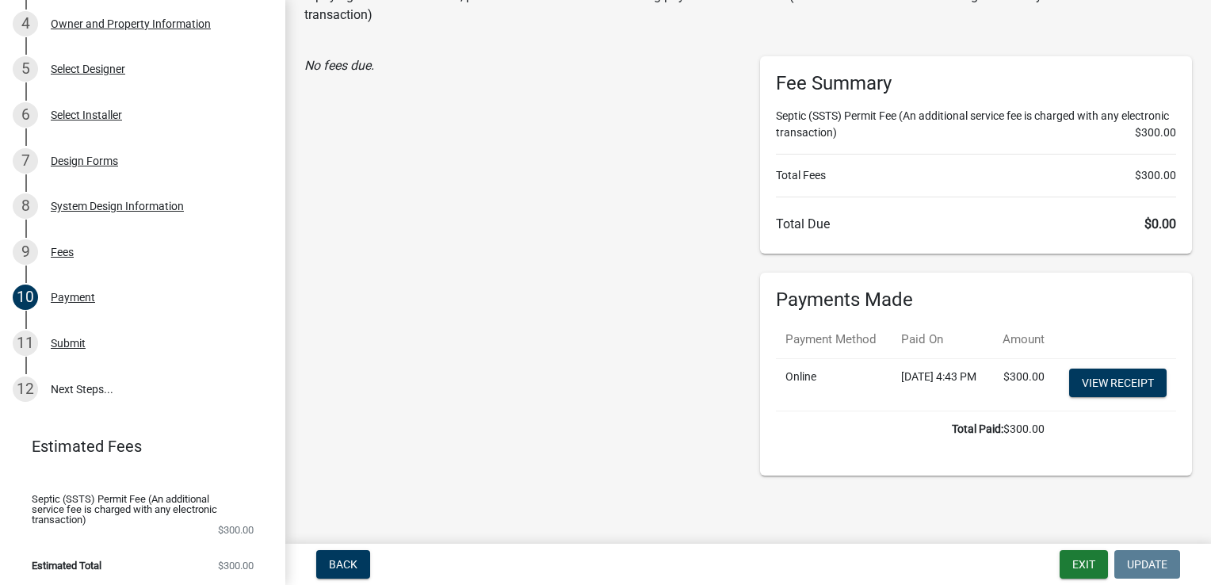
scroll to position [110, 0]
click at [1071, 382] on link "View receipt" at bounding box center [1118, 383] width 98 height 29
